Goal: Task Accomplishment & Management: Complete application form

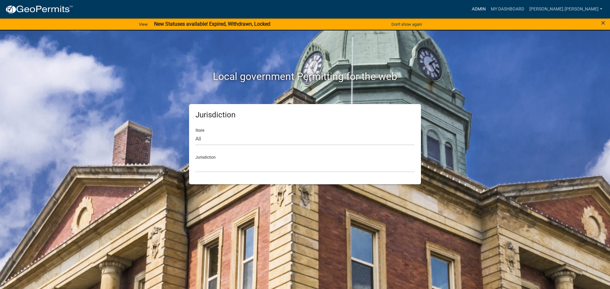
click at [488, 7] on link "Admin" at bounding box center [478, 9] width 19 height 12
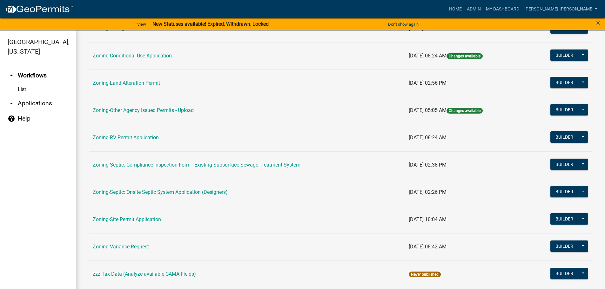
scroll to position [191, 0]
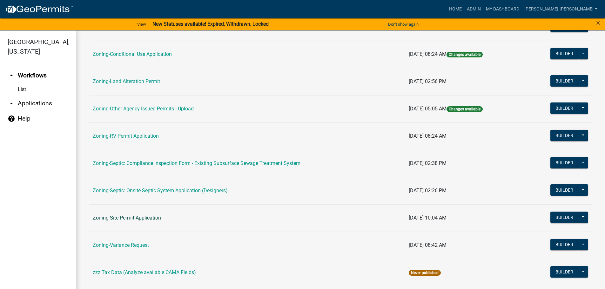
click at [136, 218] on link "Zoning-Site Permit Application" at bounding box center [127, 218] width 68 height 6
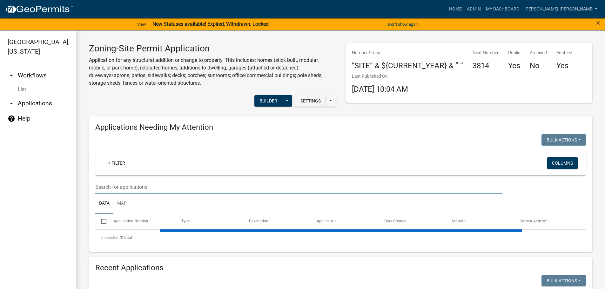
click at [292, 186] on input "text" at bounding box center [298, 187] width 407 height 13
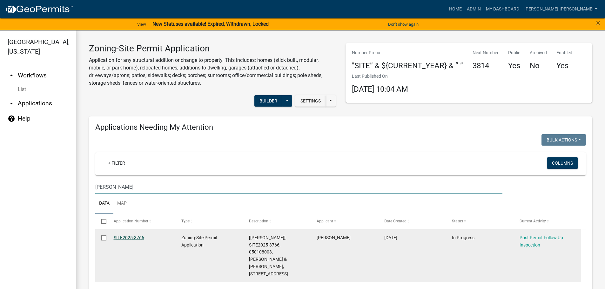
type input "[PERSON_NAME]"
click at [131, 240] on link "SITE2025-3766" at bounding box center [129, 237] width 31 height 5
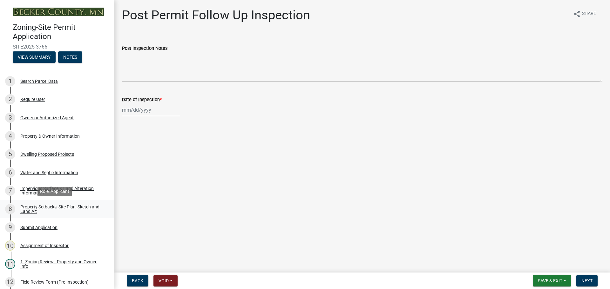
click at [78, 211] on div "Property Setbacks, Site Plan, Sketch and Land Alt" at bounding box center [62, 209] width 84 height 9
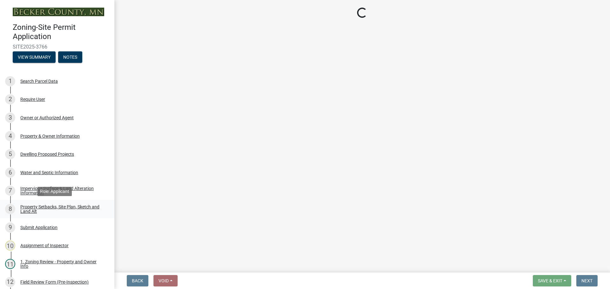
select select "d89fbfa0-1150-4954-b91c-9d482c9530a3"
select select "b56a4575-9846-47cf-8067-c59a4853da22"
select select "12f785fb-c378-4b18-841c-21c73dc99083"
select select "12da6293-5841-4f5c-bd92-3658833964cd"
select select "27b2a8b4-abf6-463e-8c0c-7c5d2b4fe26f"
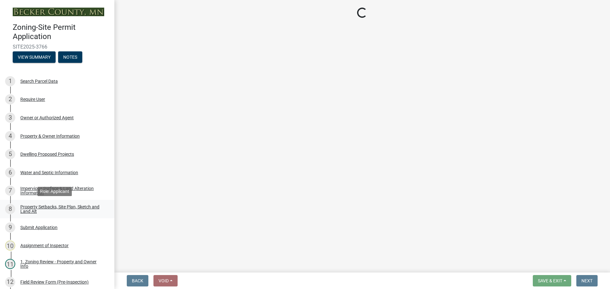
select select "5ad4ab64-b44e-481c-9000-9e5907aa74e1"
select select "a96800da-4e88-4c62-b1ff-2cd17f9e3346"
select select "288143c3-cc30-40f5-bb2a-2522511345b2"
select select "1418c7e3-4054-4b00-84b5-d09b9560f30a"
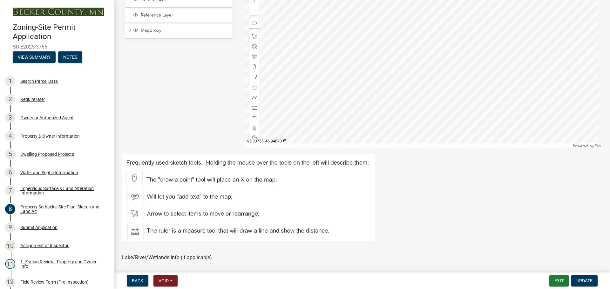
scroll to position [191, 0]
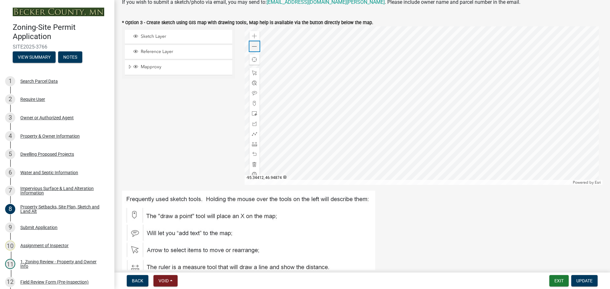
click at [253, 49] on span at bounding box center [254, 46] width 5 height 5
click at [423, 110] on div at bounding box center [424, 105] width 358 height 159
click at [376, 92] on div at bounding box center [424, 105] width 358 height 159
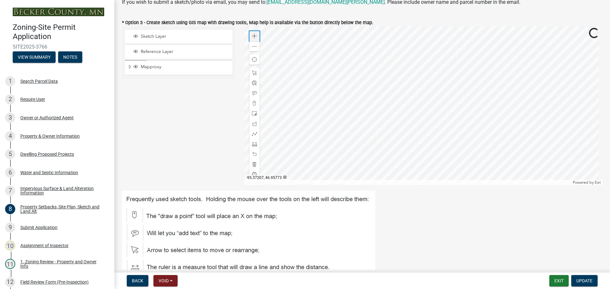
click at [252, 39] on div "Zoom in" at bounding box center [254, 36] width 10 height 10
click at [510, 88] on div at bounding box center [424, 105] width 358 height 159
click at [71, 154] on div "Dwelling Proposed Projects" at bounding box center [47, 154] width 54 height 4
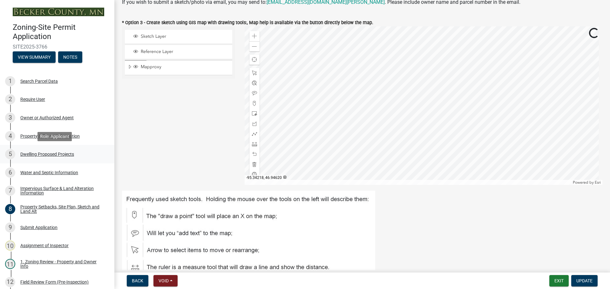
scroll to position [0, 0]
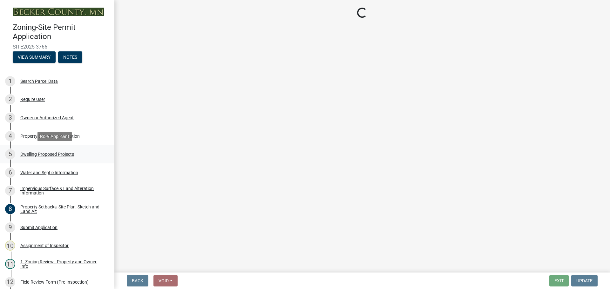
select select "b76c2e3f-c59d-4748-8205-29623accd873"
select select "566f81cc-4b3f-4ecb-9f16-a2b313352c61"
select select "e9b8a31e-e3fd-4a95-ab32-acf8bf819ee6"
select select "43dc438e-12cf-4fa6-b4ef-a236ffc627d7"
select select "8786fdd2-7f96-462d-8069-e958fae6b9a0"
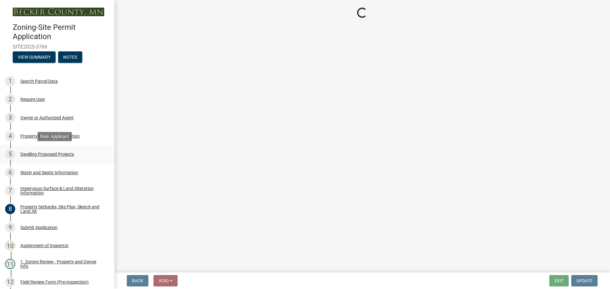
select select "256d326d-7a65-4b43-bb27-2952fbe4c534"
select select "75cb6c0c-1bab-4101-a7ce-eb87cbd598c1"
select select "0ceb8b90-6e92-4b1f-be25-acba4c819eff"
select select "ab9119d1-7da9-49c4-9fac-8c142204c89d"
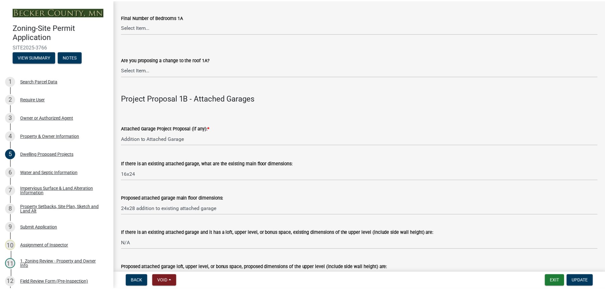
scroll to position [699, 0]
